Goal: Contribute content

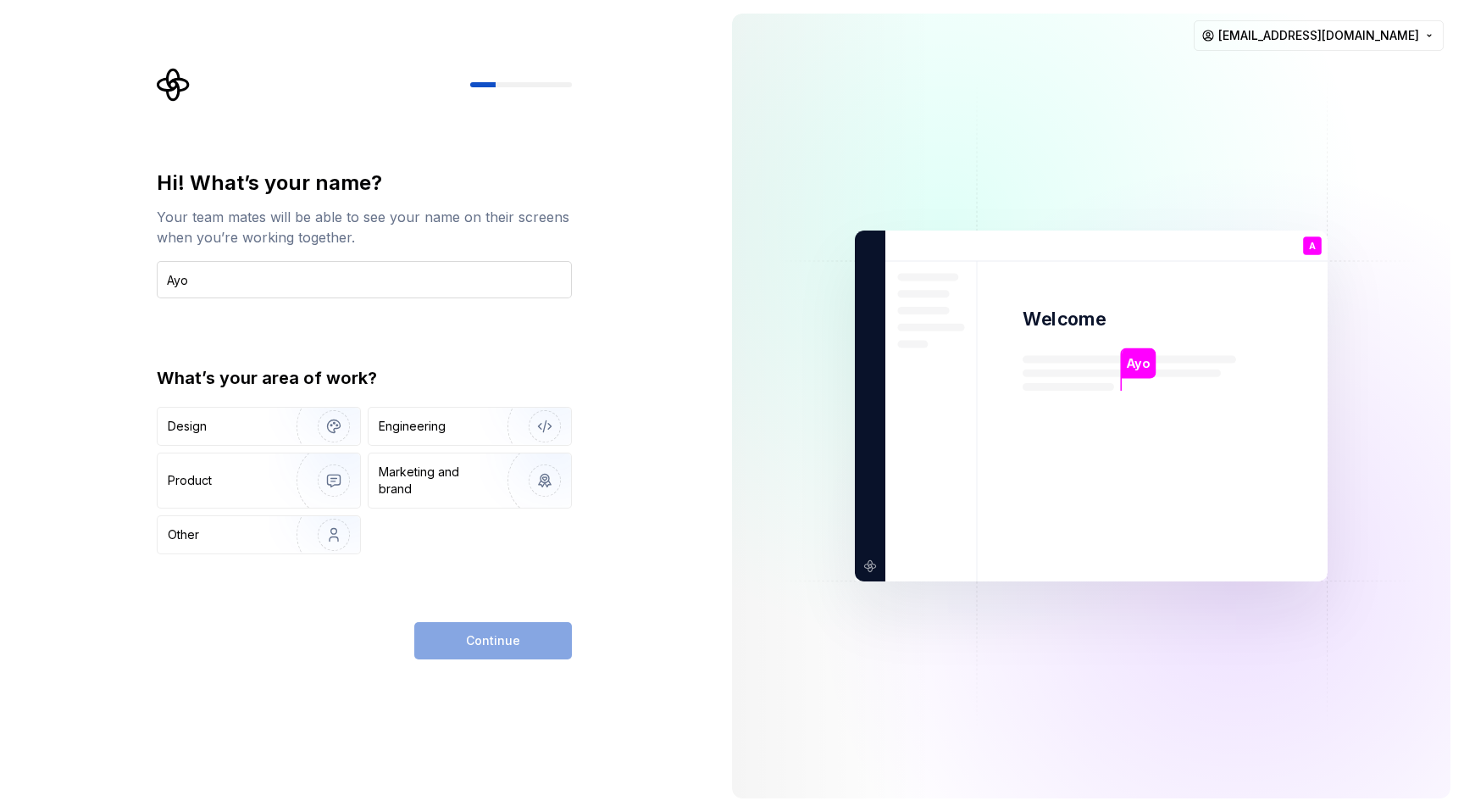
type input "Ayo"
click at [243, 418] on div "Design" at bounding box center [221, 427] width 107 height 17
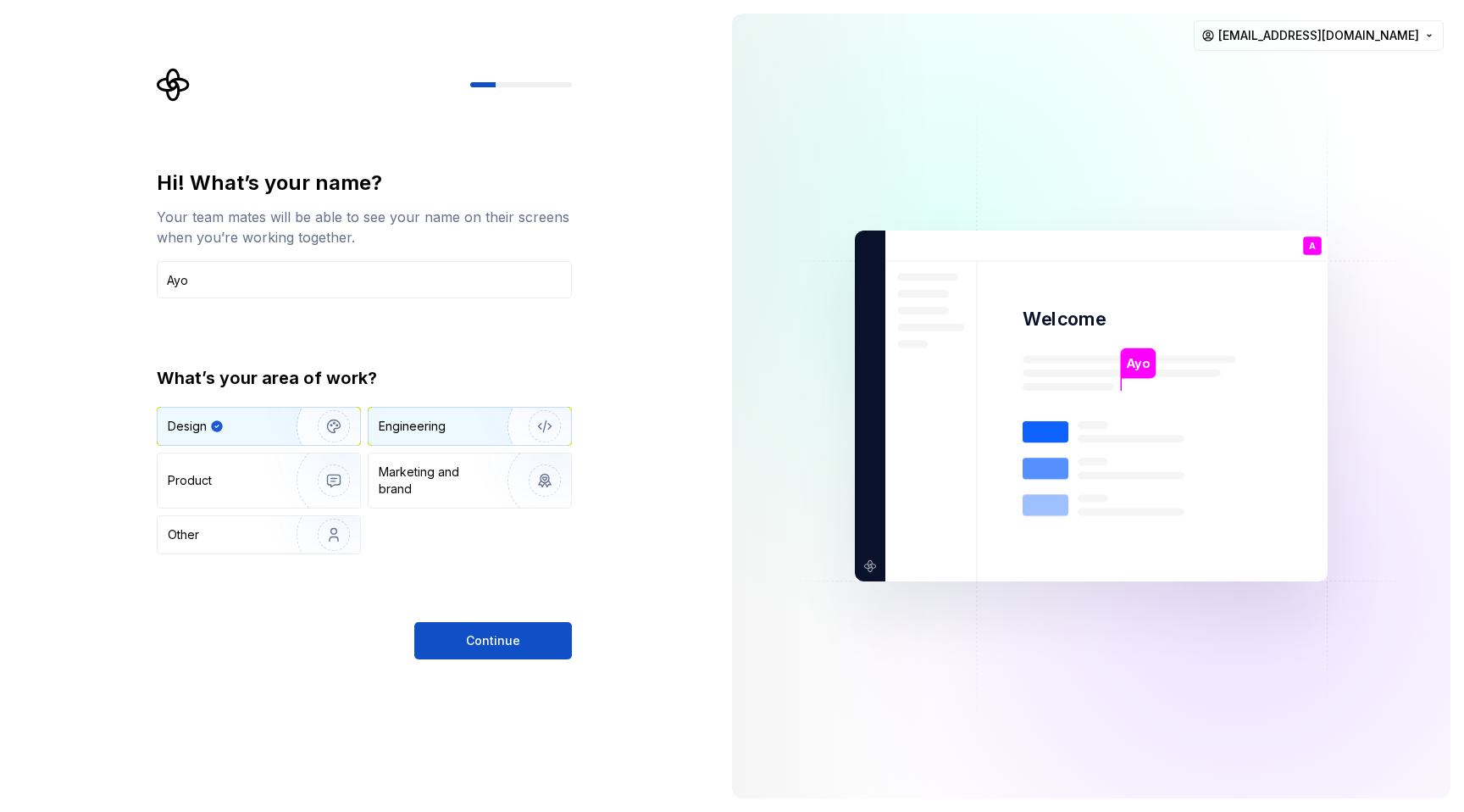
click at [438, 430] on div "Engineering" at bounding box center [412, 427] width 67 height 17
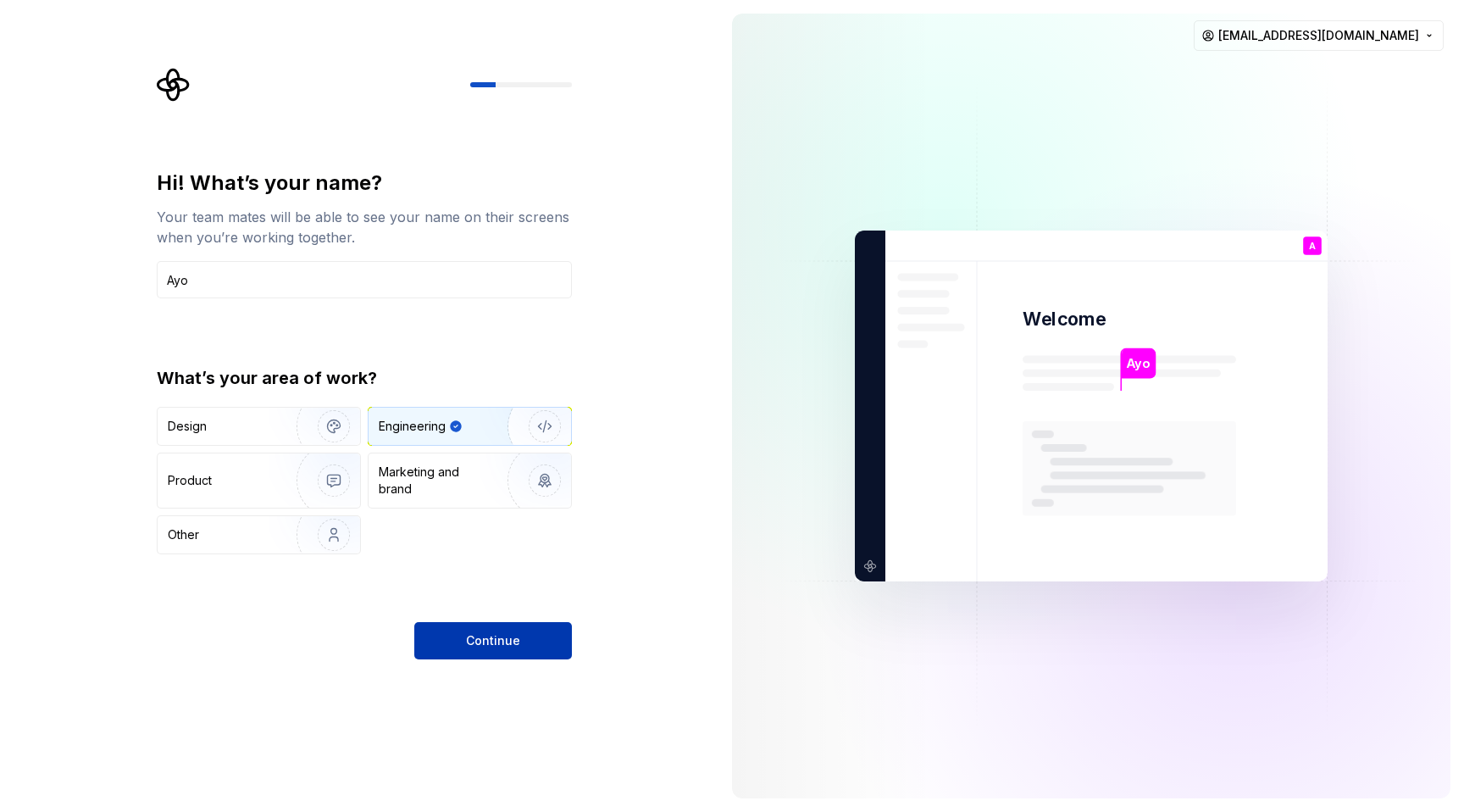
click at [467, 632] on button "Continue" at bounding box center [493, 640] width 157 height 37
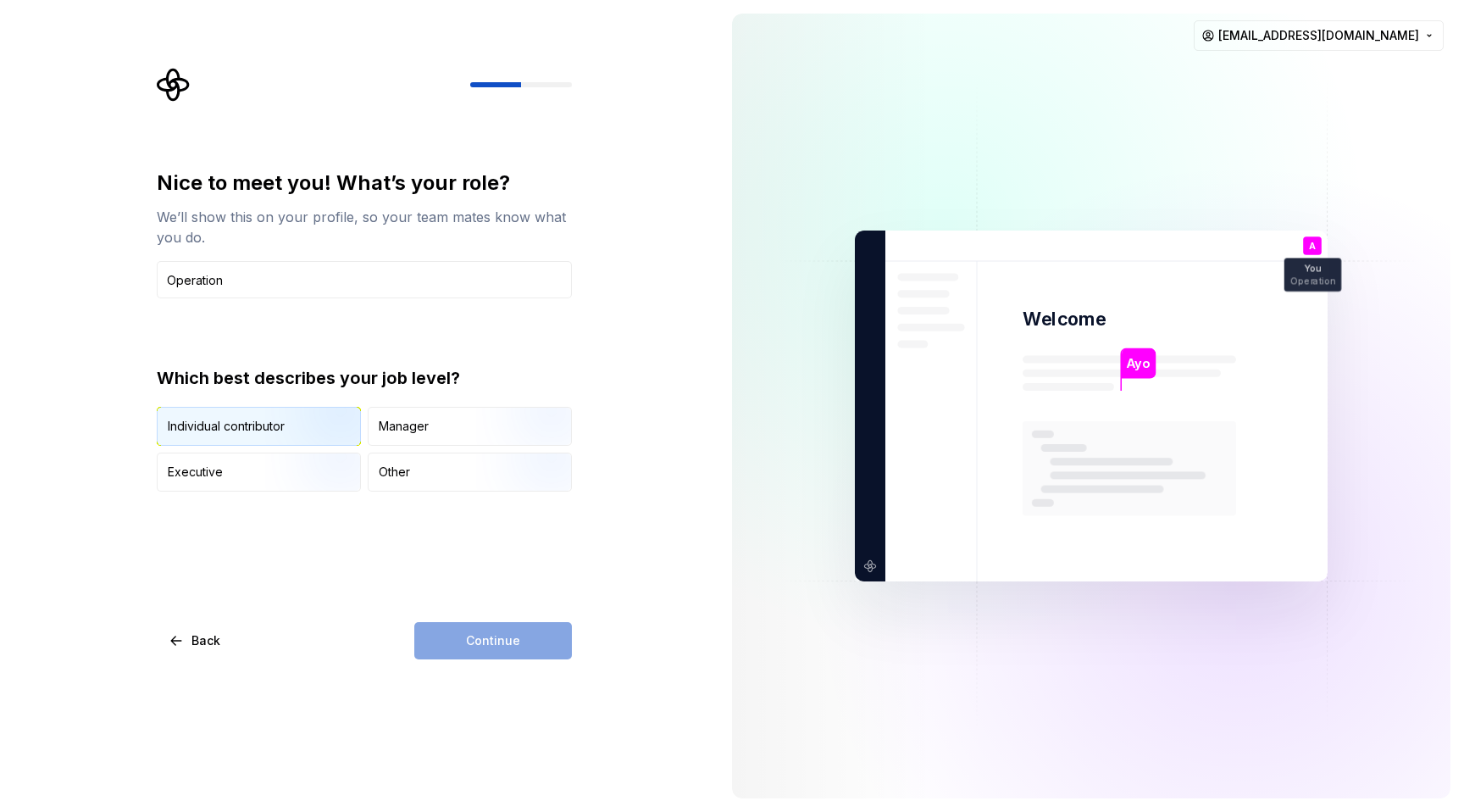
type input "Operation"
click at [284, 427] on img "button" at bounding box center [319, 447] width 108 height 114
click at [477, 643] on span "Continue" at bounding box center [493, 641] width 54 height 17
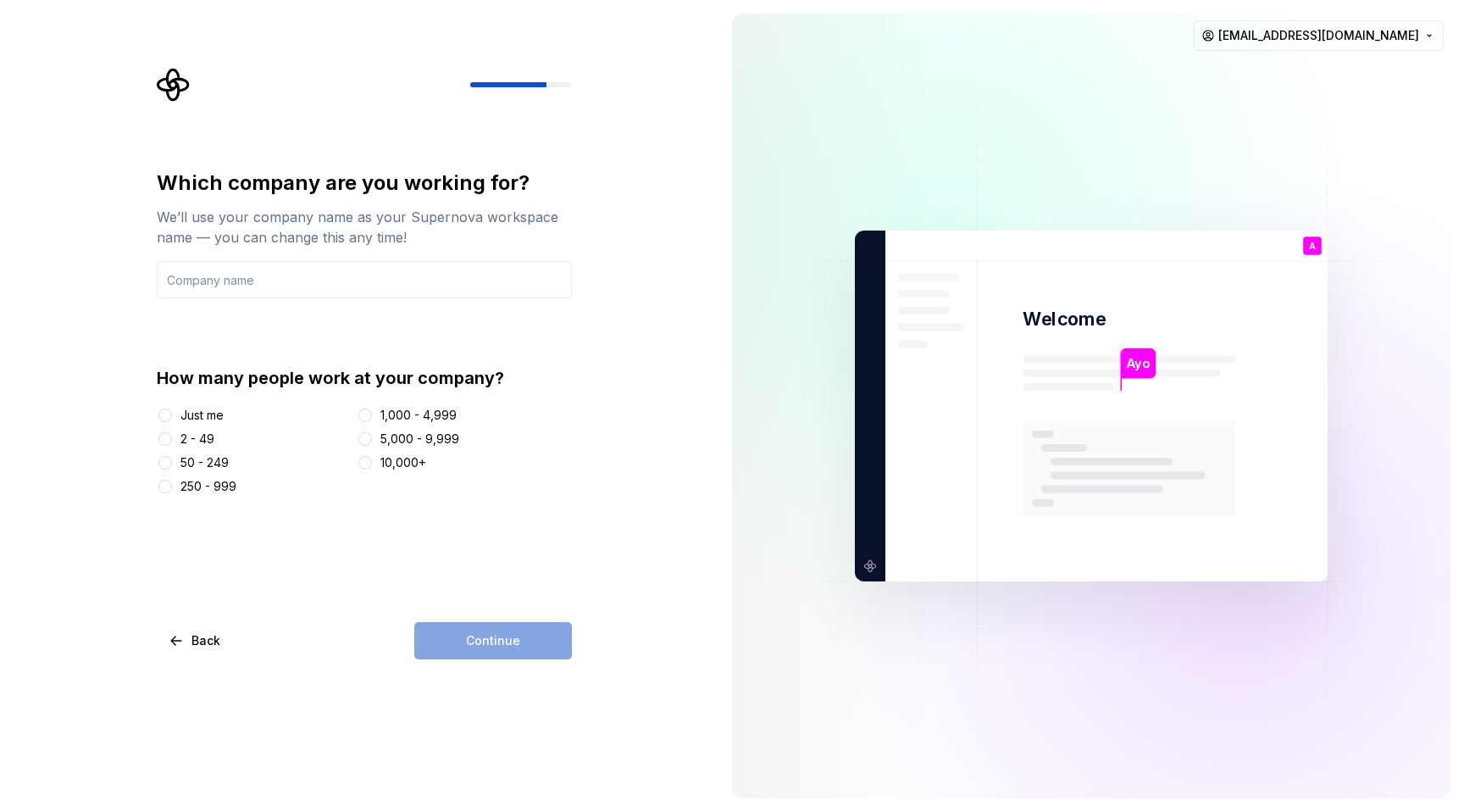
click at [177, 418] on div "Just me" at bounding box center [253, 415] width 194 height 17
click at [168, 418] on button "Just me" at bounding box center [165, 415] width 14 height 14
click at [474, 617] on div "Which company are you working for? We’ll use your company name as your Supernov…" at bounding box center [364, 414] width 415 height 489
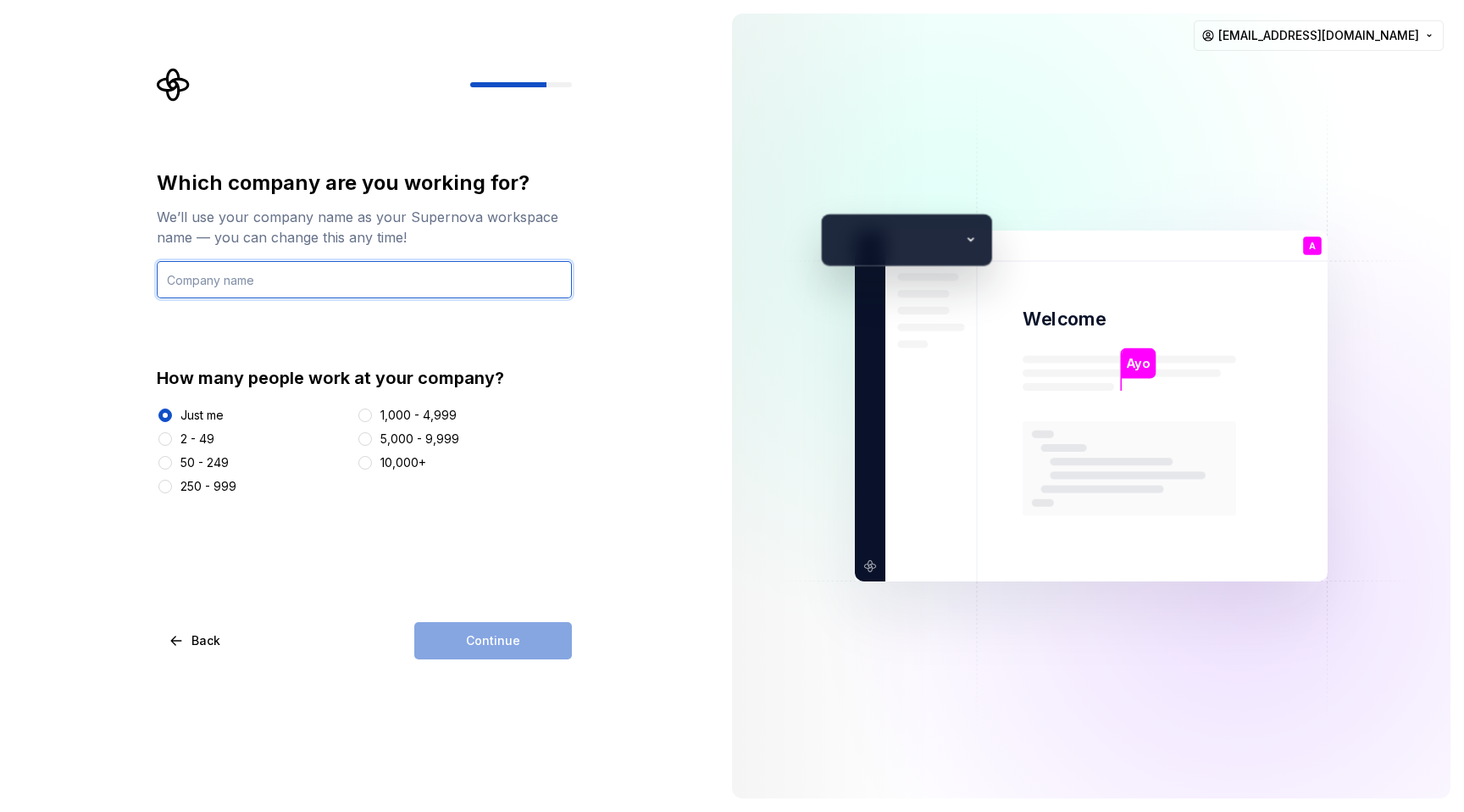
click at [385, 280] on input "text" at bounding box center [364, 279] width 415 height 37
type input "Ayo"
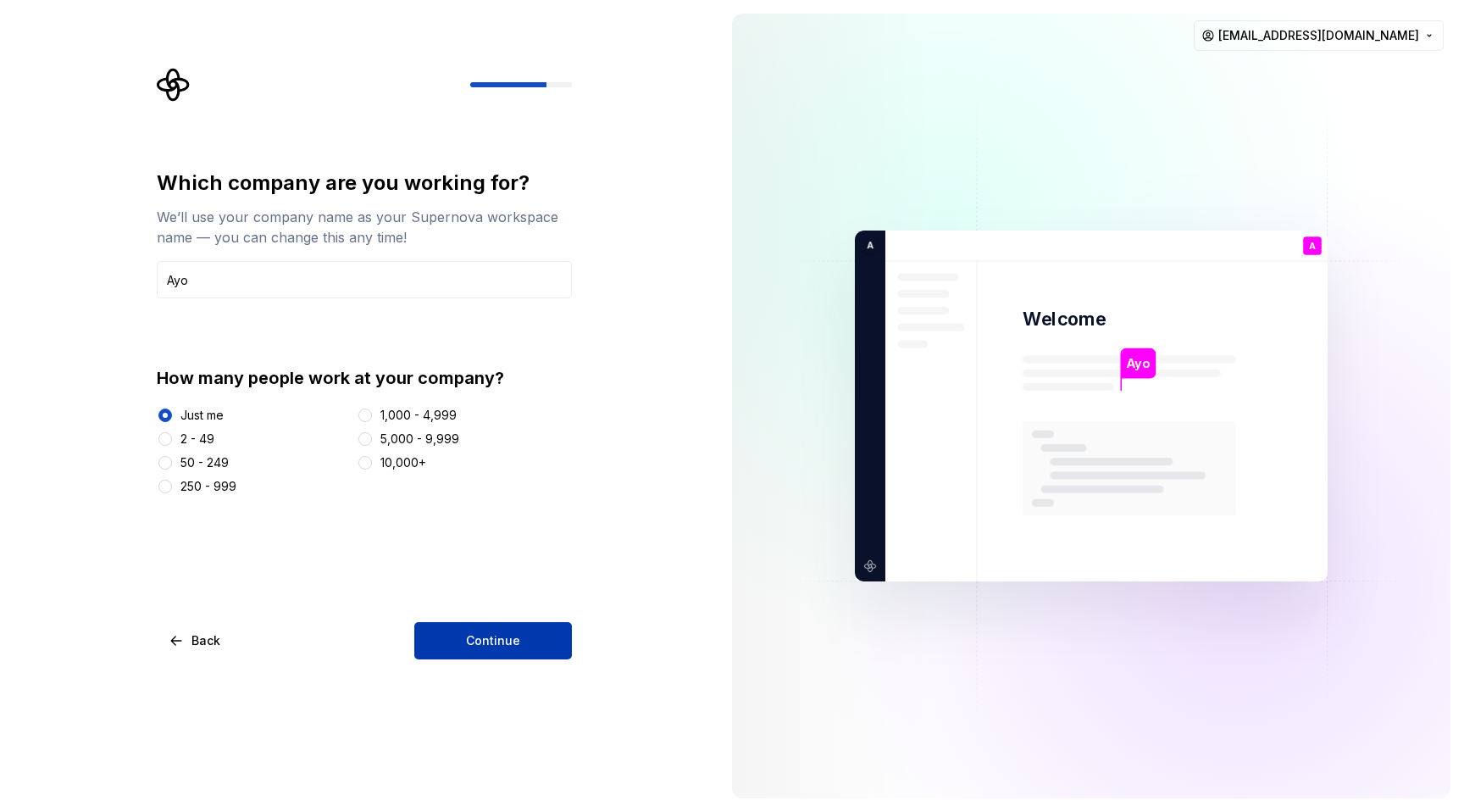
click at [518, 647] on span "Continue" at bounding box center [493, 641] width 54 height 17
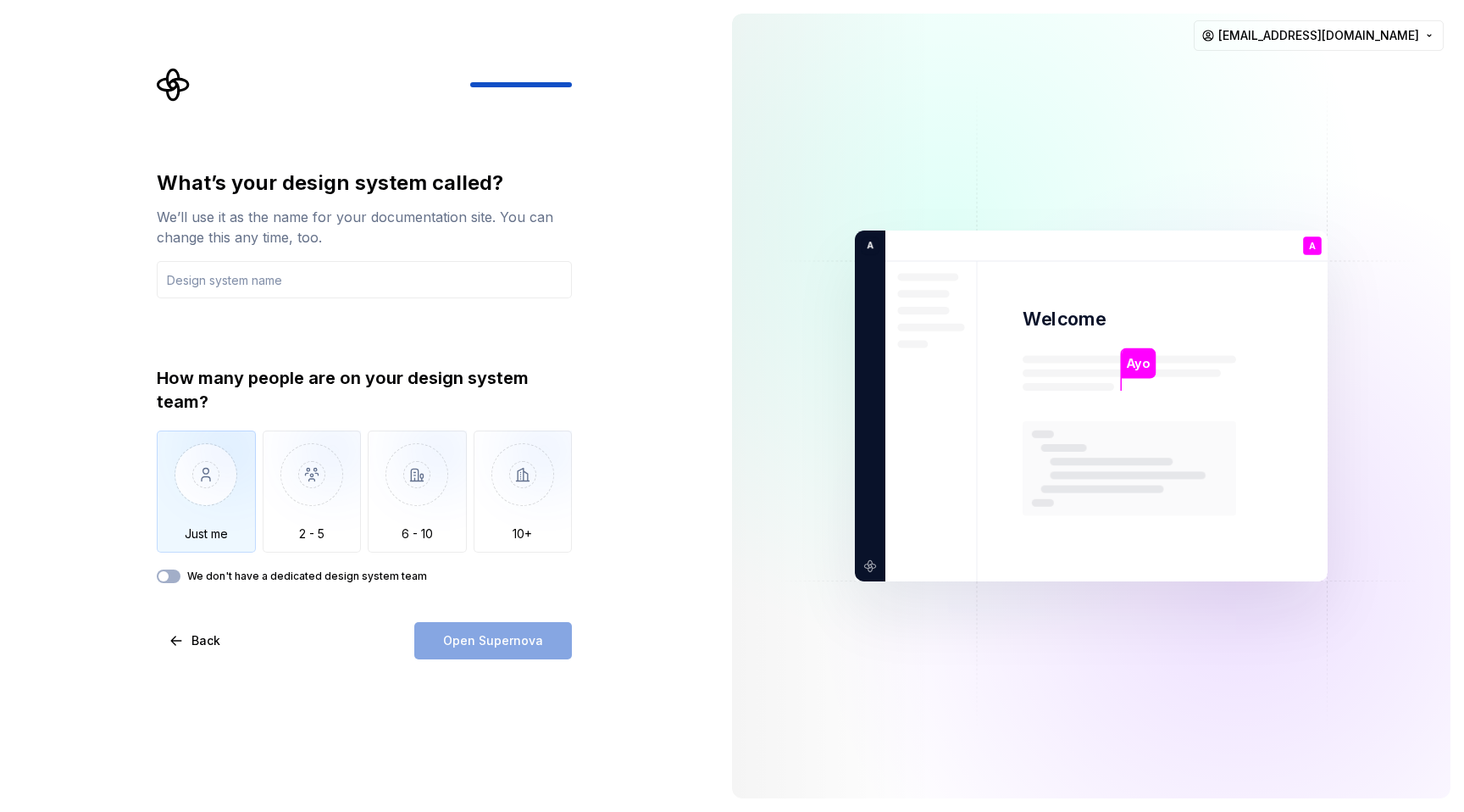
click at [215, 476] on img "button" at bounding box center [206, 487] width 99 height 114
click at [176, 576] on button "We don't have a dedicated design system team" at bounding box center [169, 576] width 24 height 14
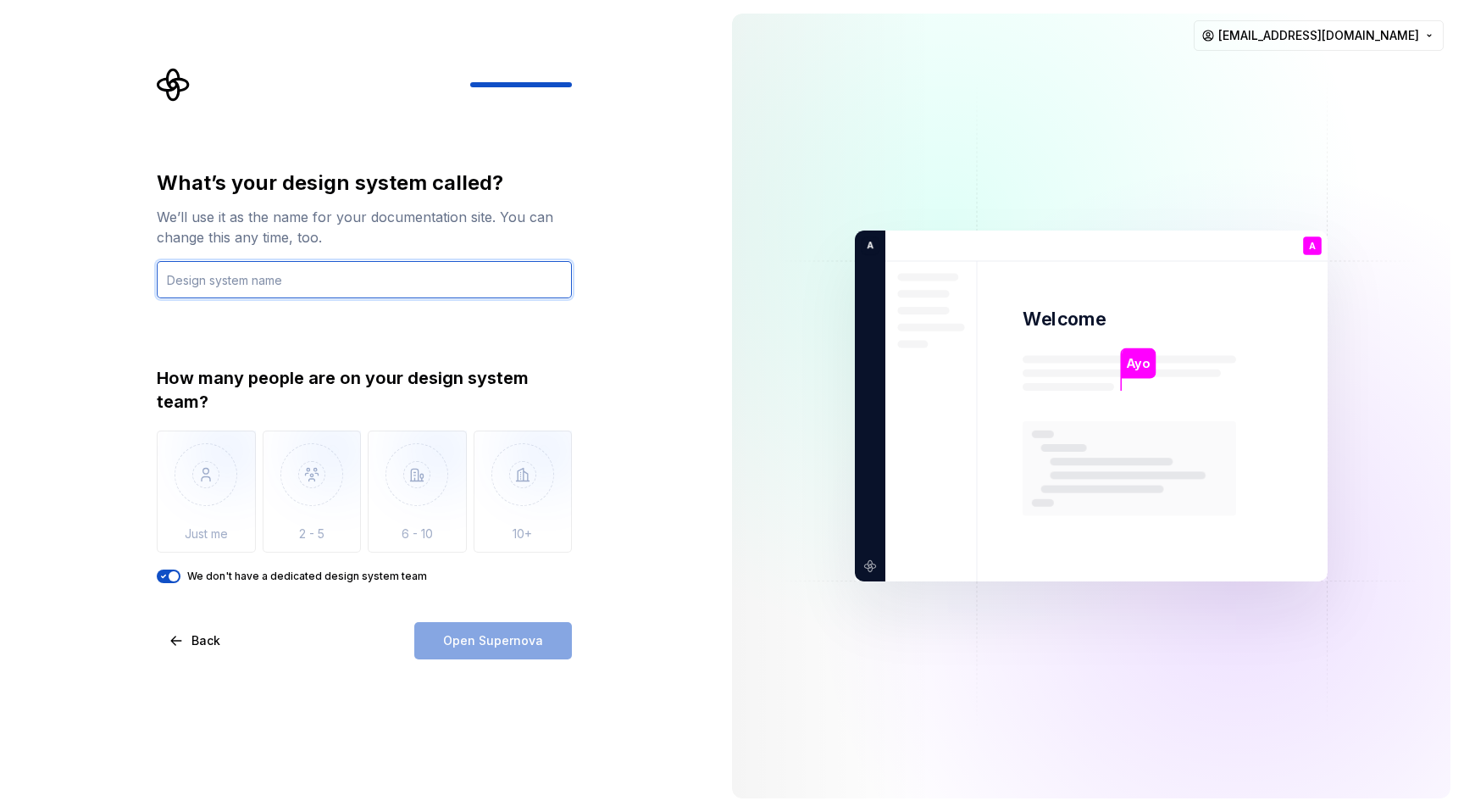
click at [283, 269] on input "text" at bounding box center [364, 279] width 415 height 37
type input "AAA"
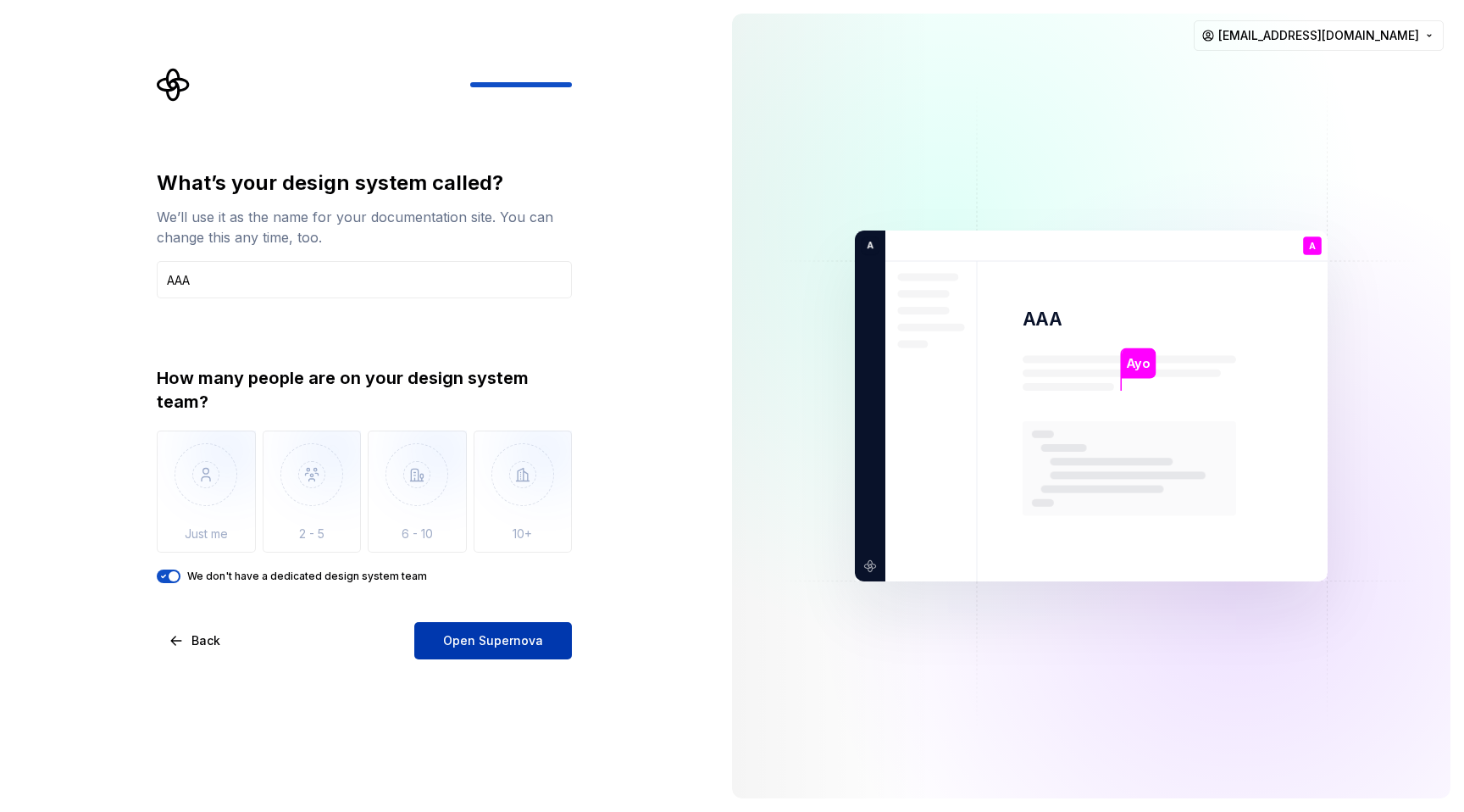
click at [518, 641] on span "Open Supernova" at bounding box center [493, 641] width 100 height 17
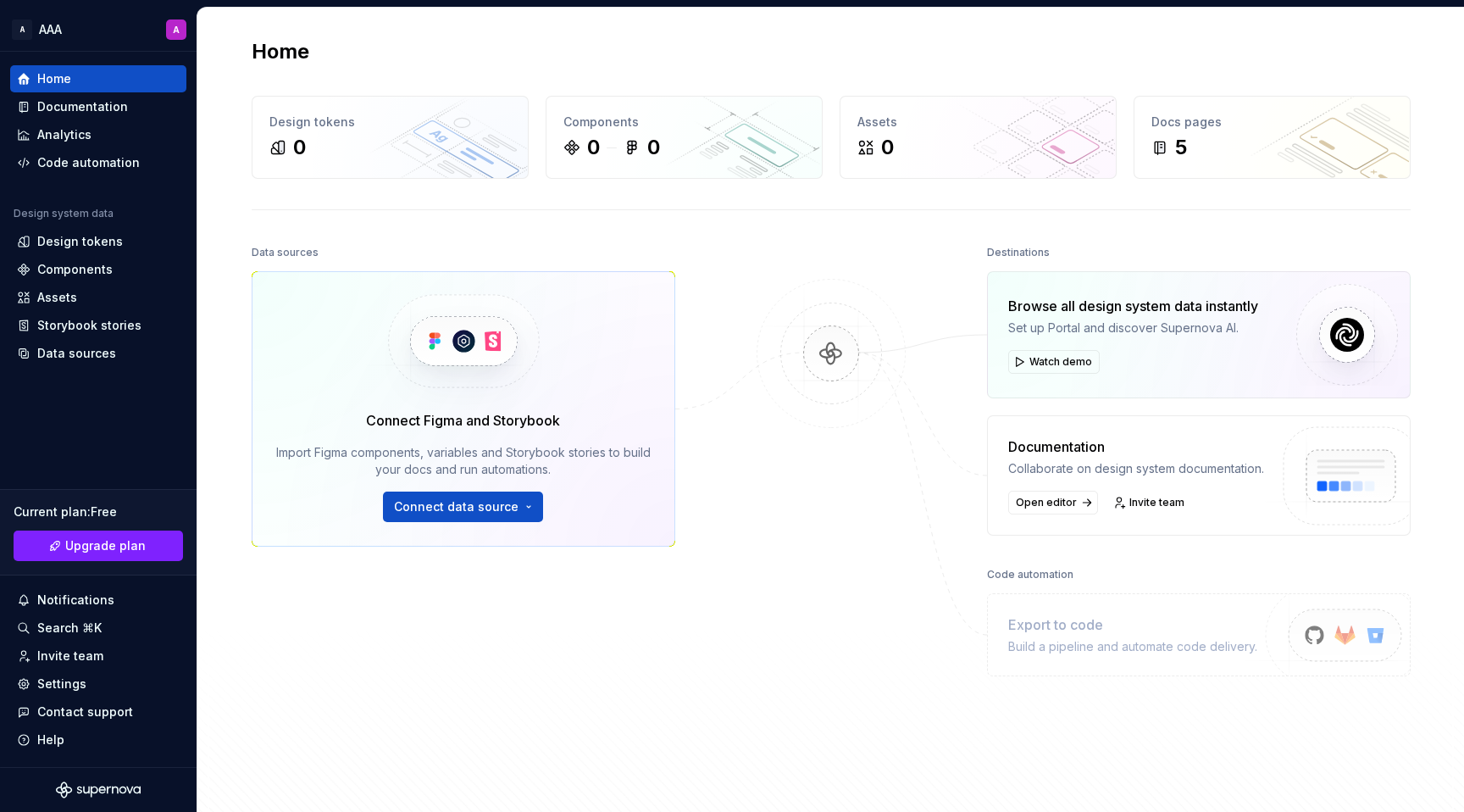
click at [1094, 624] on div "Export to code" at bounding box center [1133, 624] width 249 height 21
click at [1201, 137] on div "5" at bounding box center [1271, 148] width 242 height 28
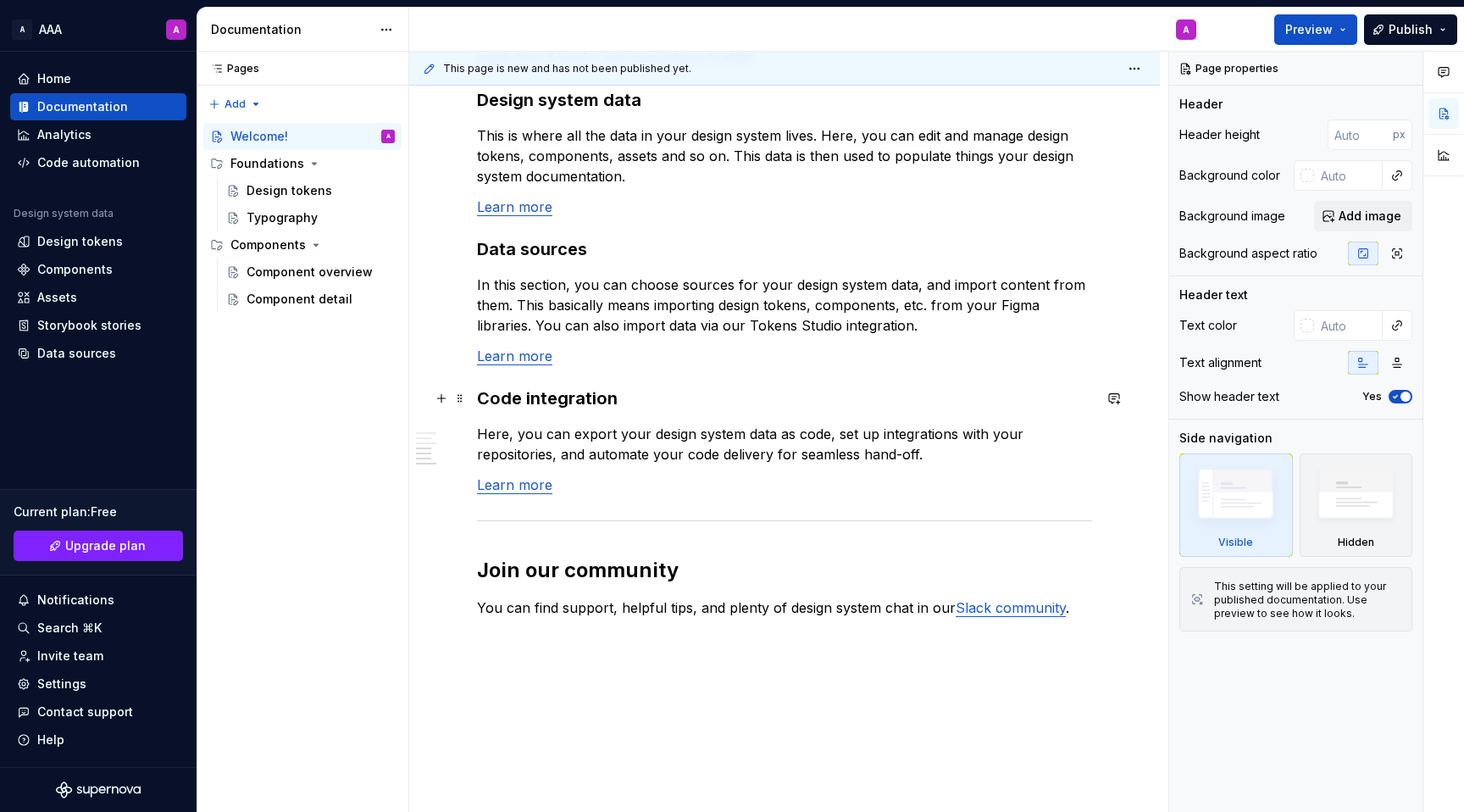
scroll to position [1233, 0]
click at [175, 28] on html "A AAA A Home Documentation Analytics Code automation Design system data Design …" at bounding box center [732, 406] width 1464 height 812
click at [391, 440] on div "Pages Pages Add Accessibility guide for tree Page tree. Navigate the tree with …" at bounding box center [302, 432] width 212 height 760
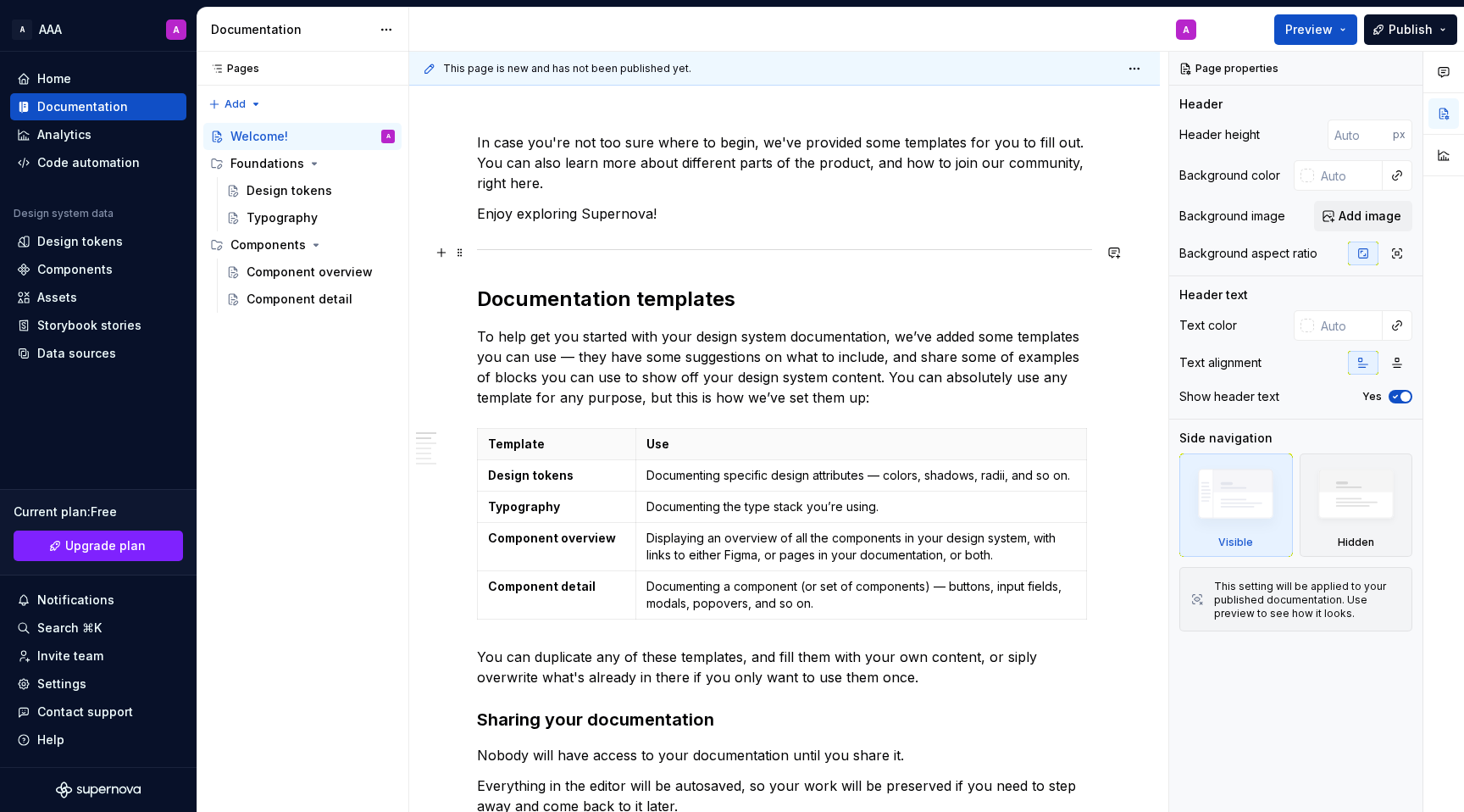
scroll to position [0, 0]
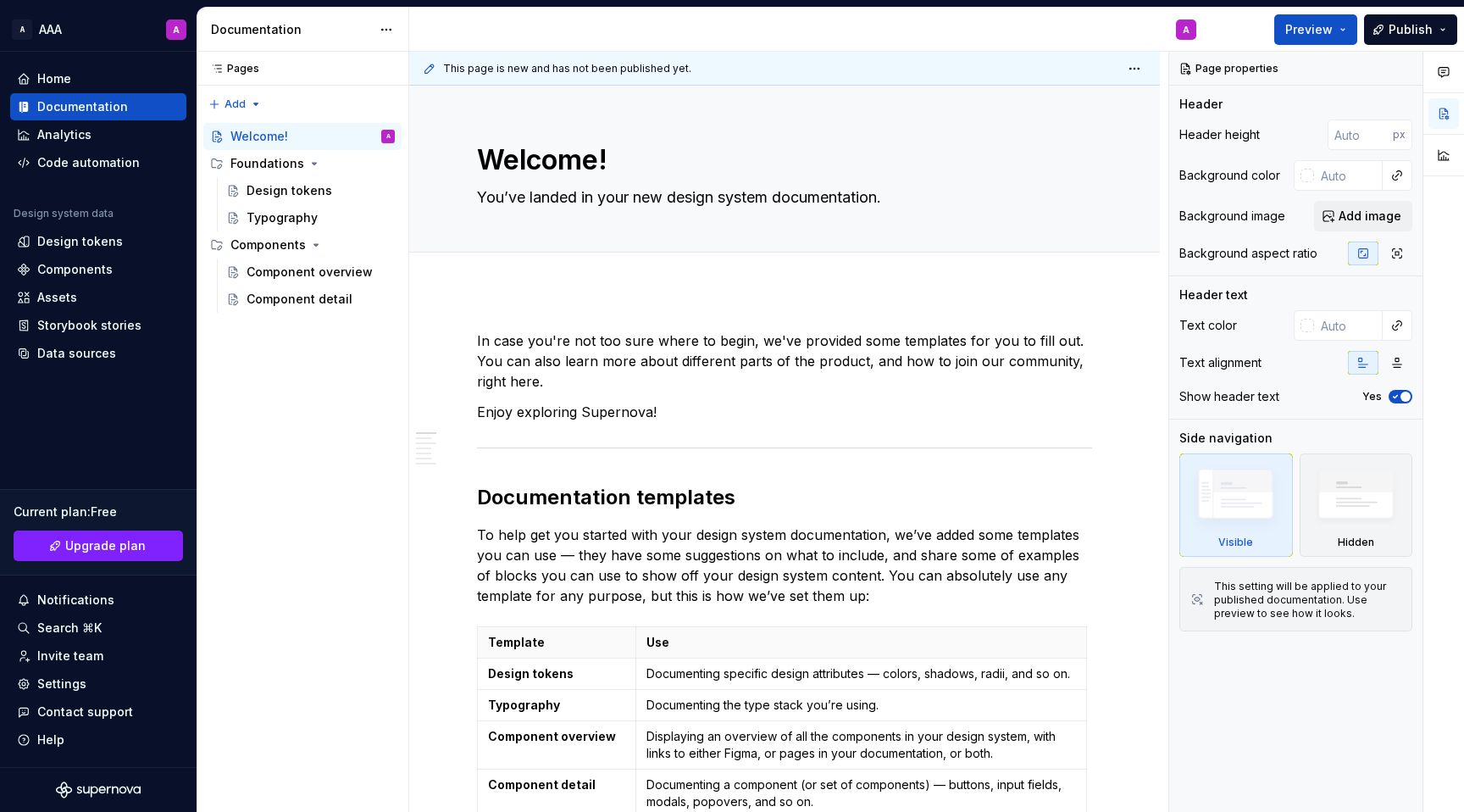
type textarea "*"
